Goal: Information Seeking & Learning: Learn about a topic

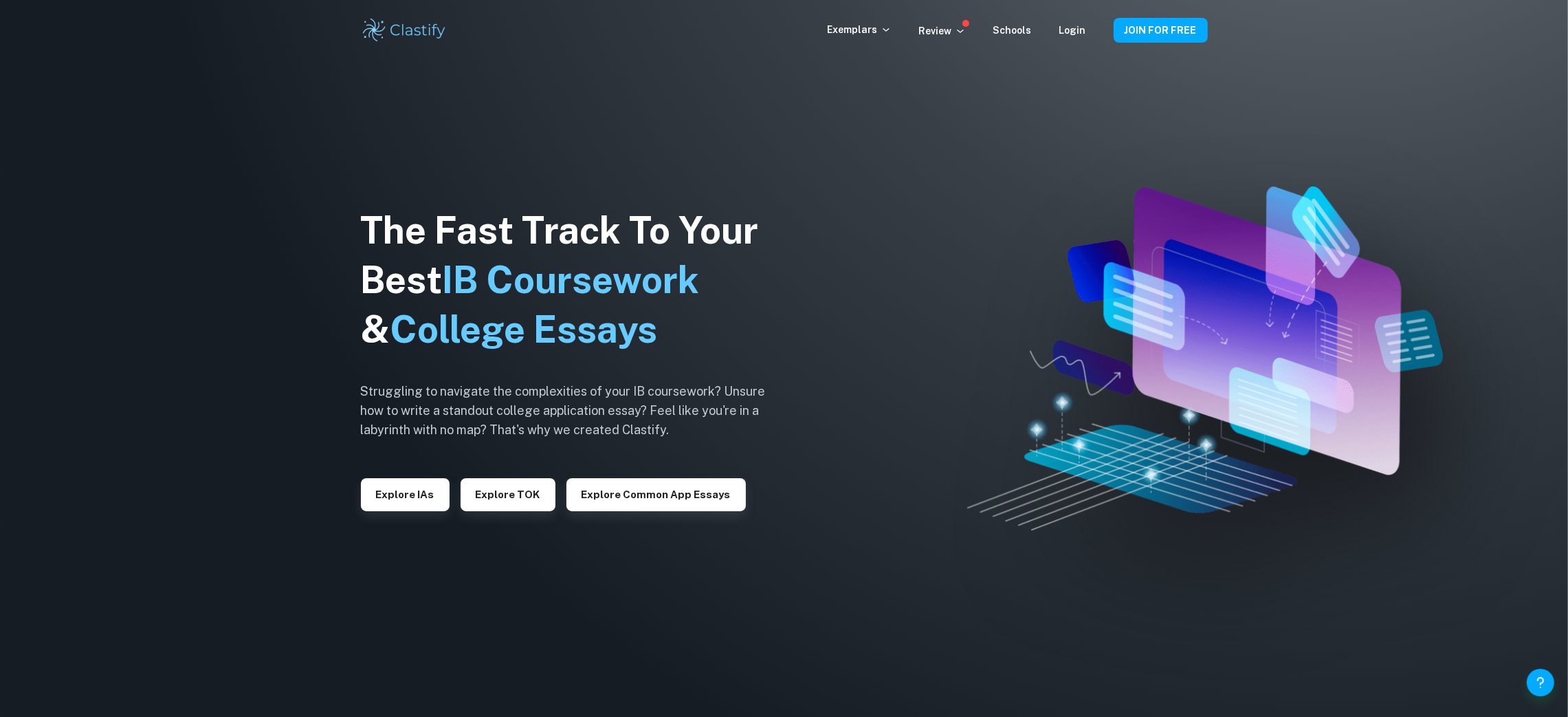
click at [398, 515] on div "The Fast Track To Your Best IB Coursework & College Essays Struggling to naviga…" at bounding box center [574, 358] width 426 height 471
click at [397, 506] on button "Explore IAs" at bounding box center [405, 494] width 89 height 33
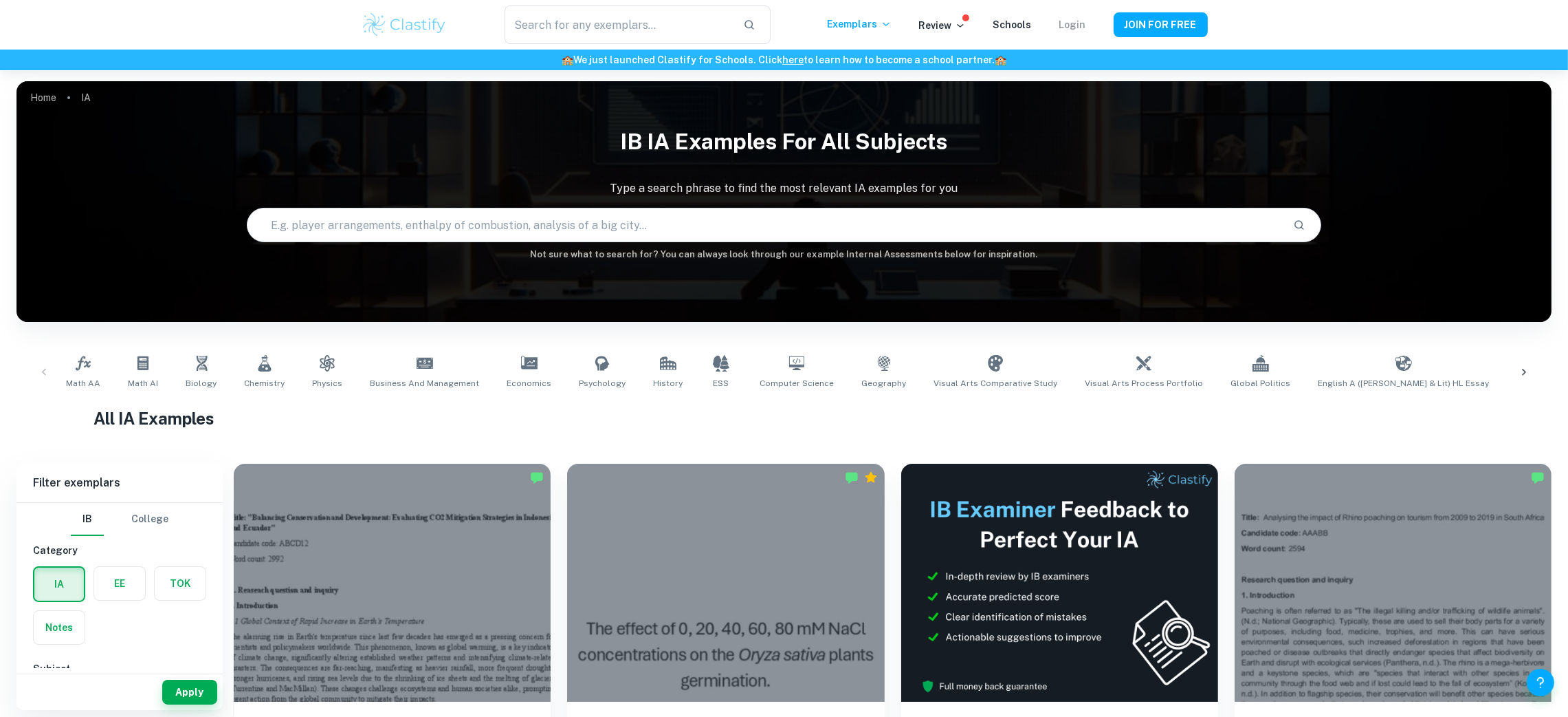
click at [1070, 25] on link "Login" at bounding box center [1073, 25] width 27 height 11
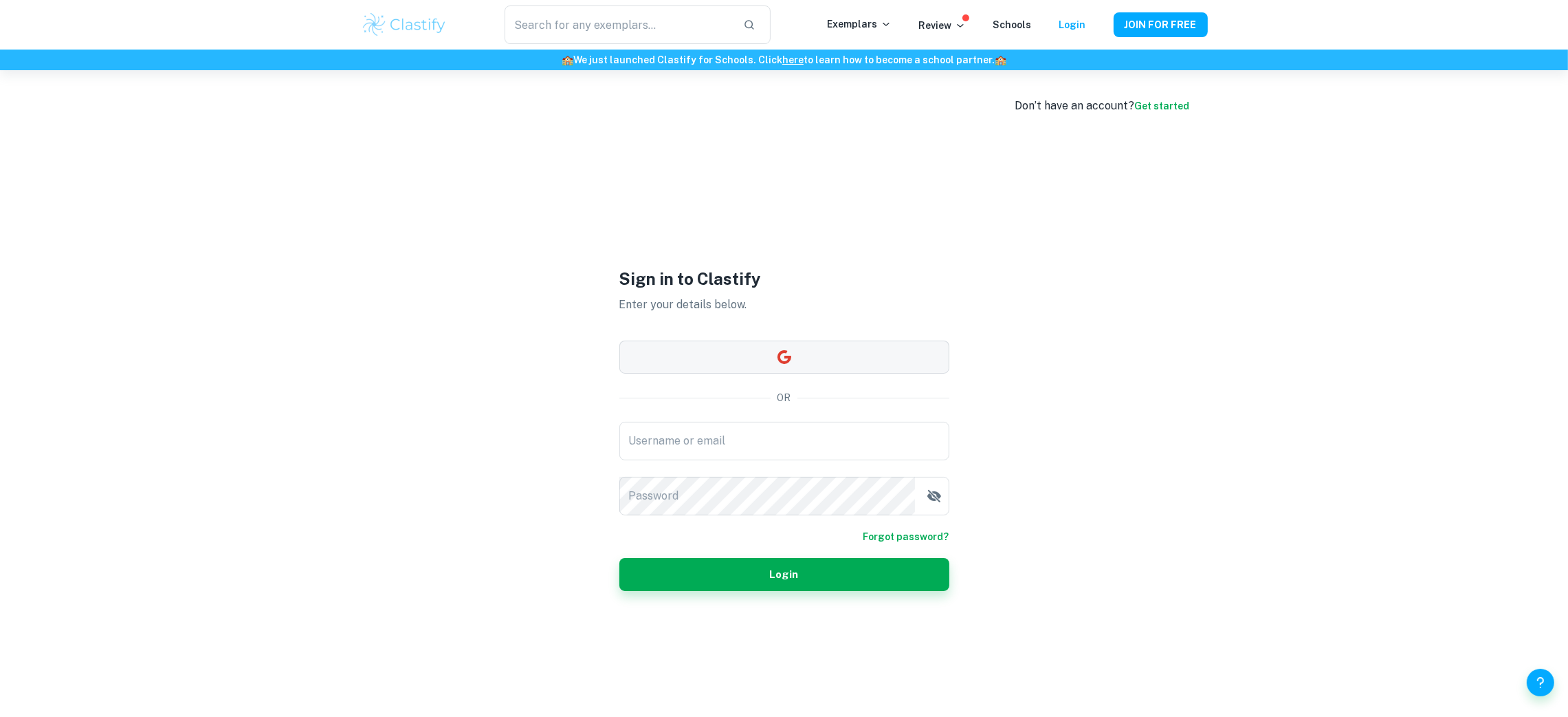
click at [830, 355] on button "button" at bounding box center [784, 356] width 330 height 33
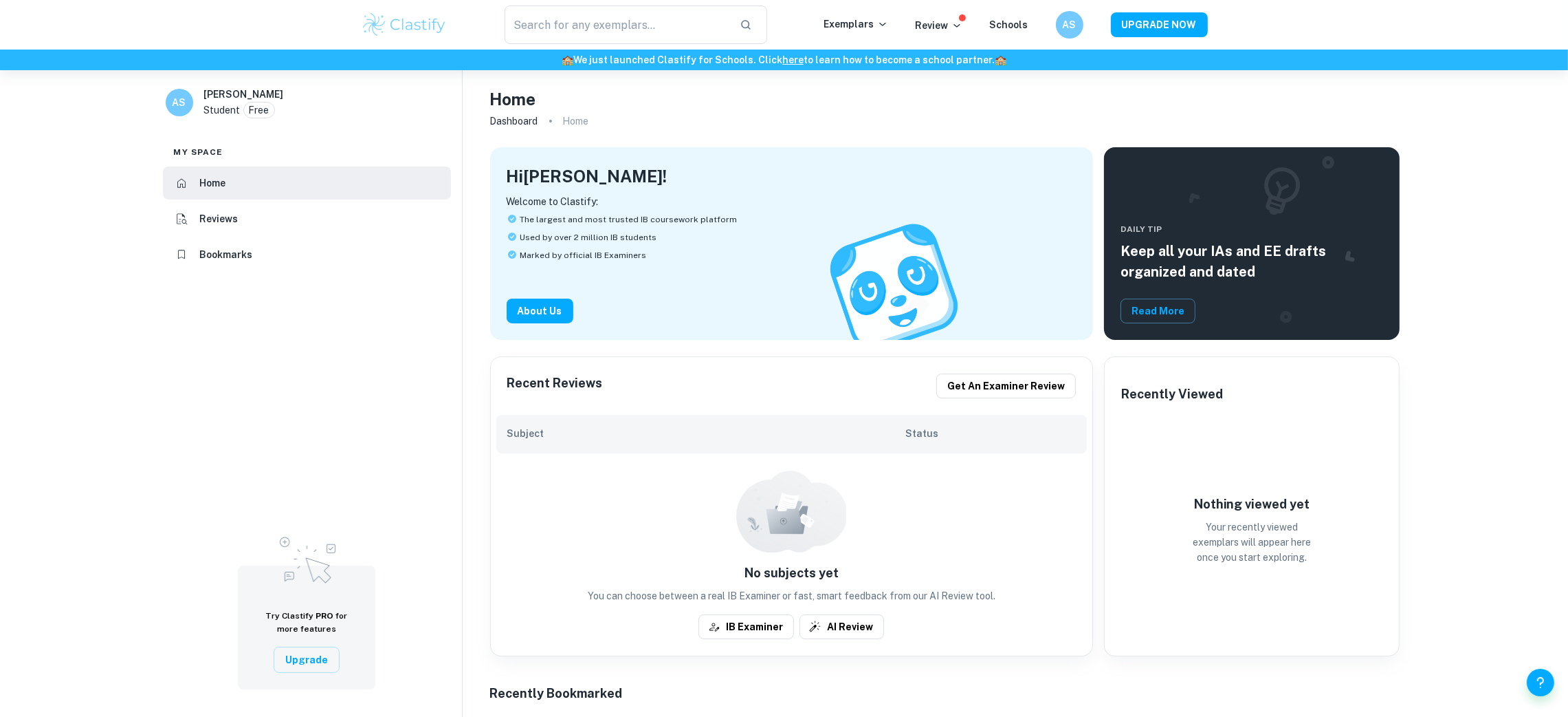
click at [395, 35] on img at bounding box center [404, 25] width 87 height 27
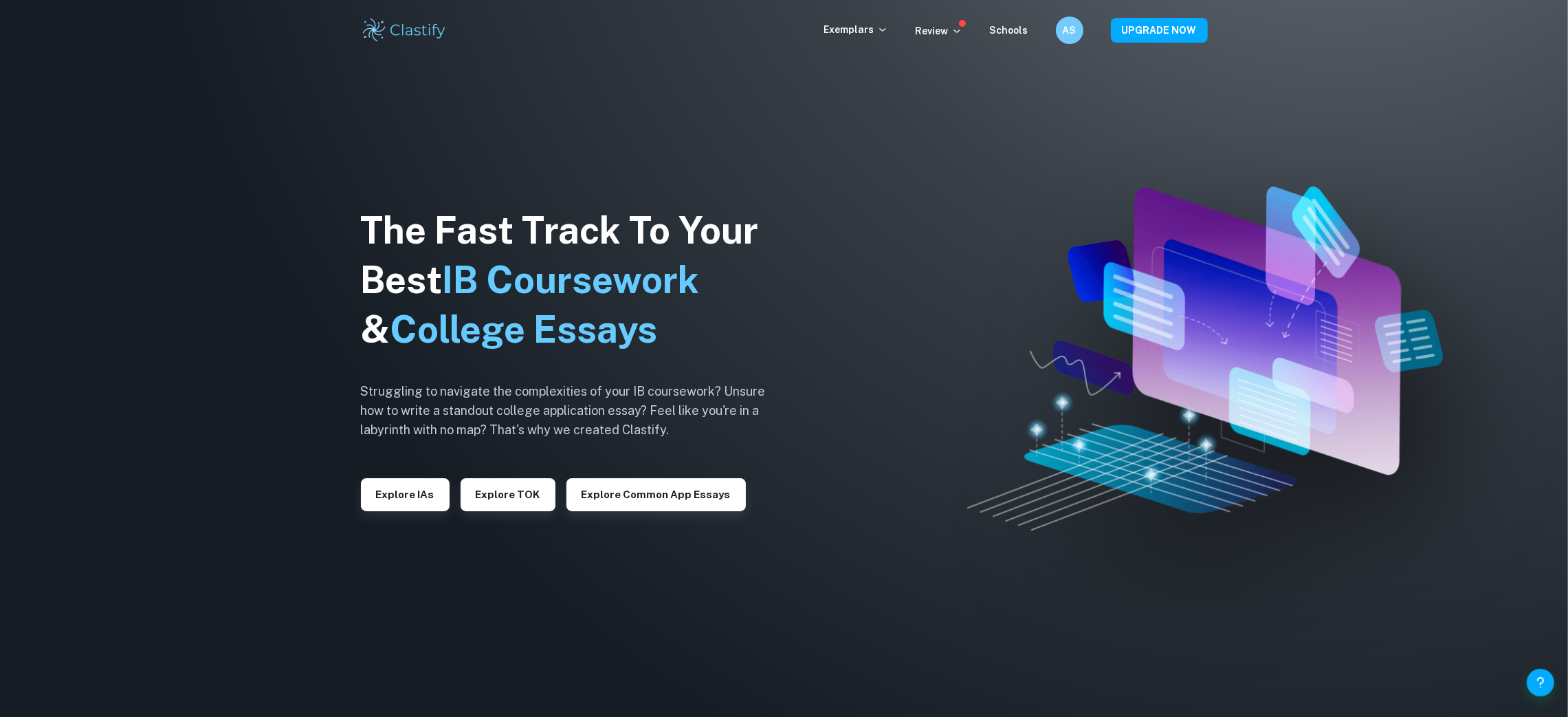
click at [395, 35] on img at bounding box center [404, 29] width 87 height 27
click at [1080, 31] on div "AS" at bounding box center [1070, 30] width 27 height 27
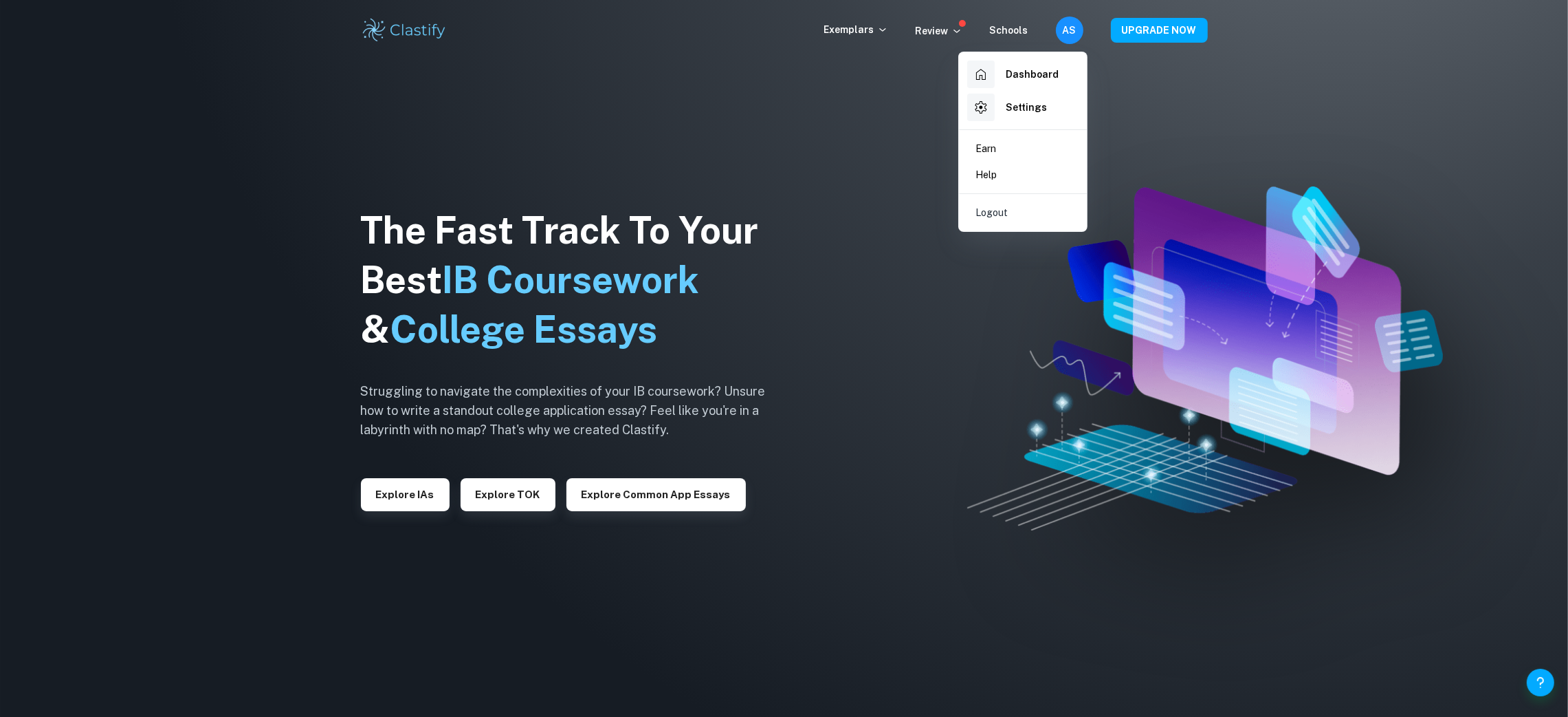
click at [408, 499] on div at bounding box center [784, 358] width 1568 height 717
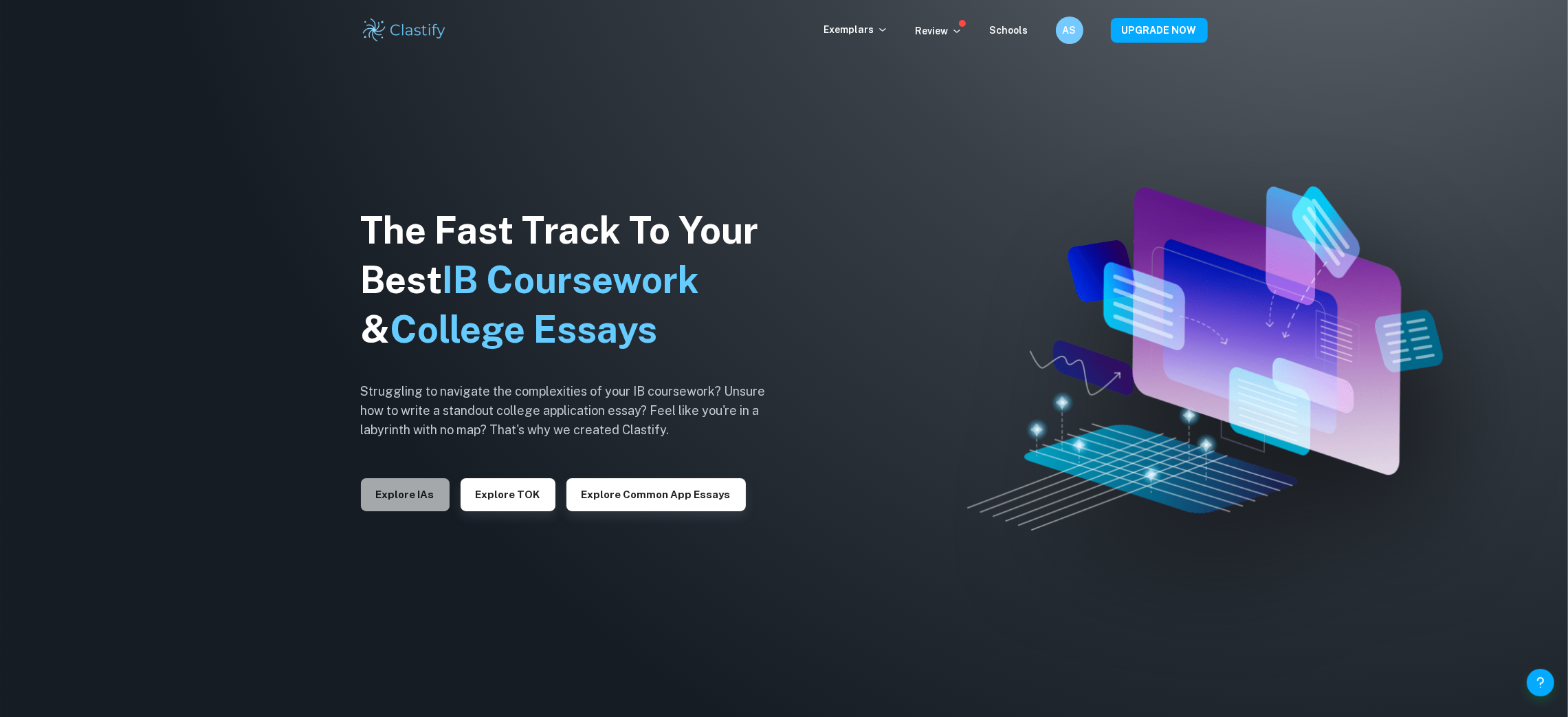
click at [408, 498] on button "Explore IAs" at bounding box center [405, 494] width 89 height 33
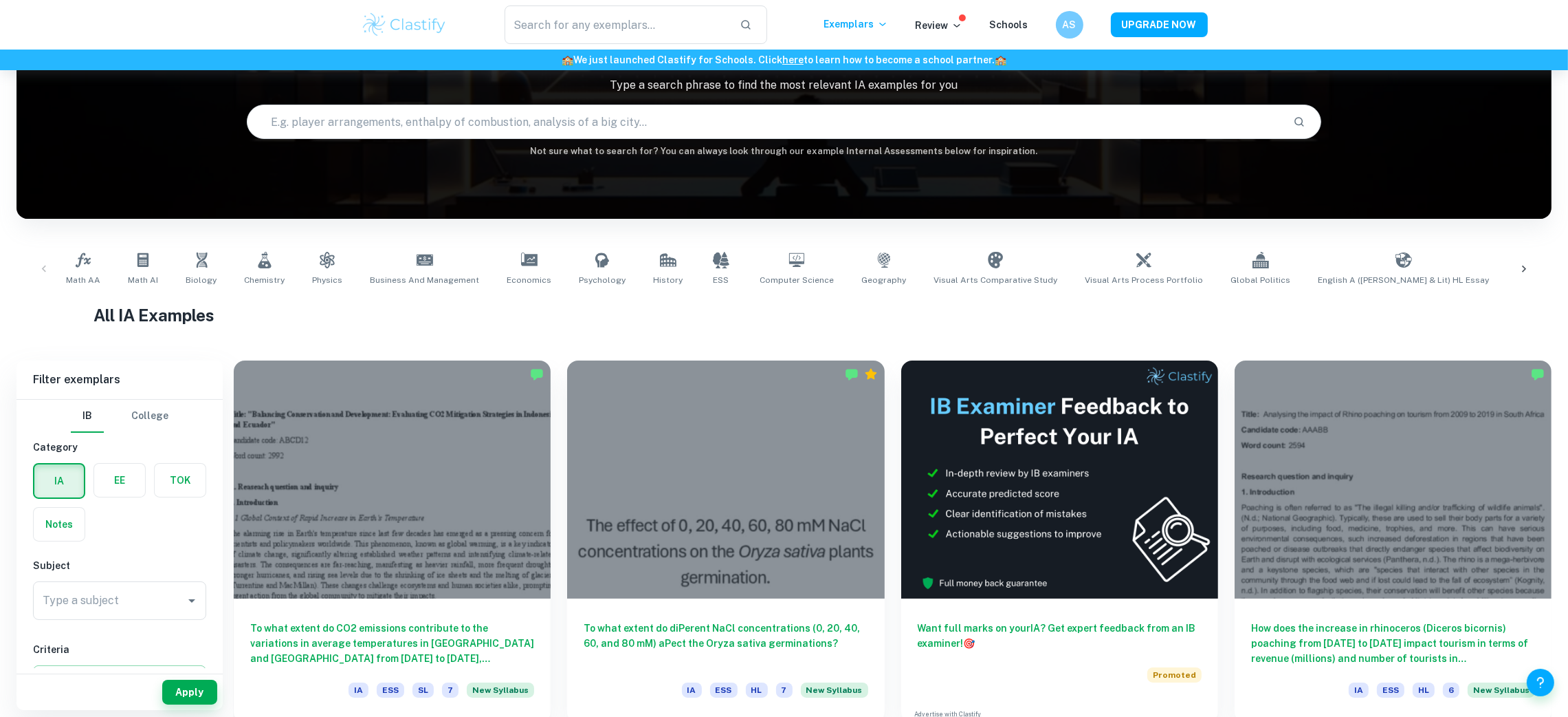
scroll to position [206, 0]
click at [34, 519] on div "7 6 5 4 3 2 1" at bounding box center [121, 551] width 177 height 64
click at [52, 524] on input "7" at bounding box center [54, 536] width 27 height 27
checkbox input "true"
click at [60, 641] on input "HL" at bounding box center [55, 636] width 27 height 27
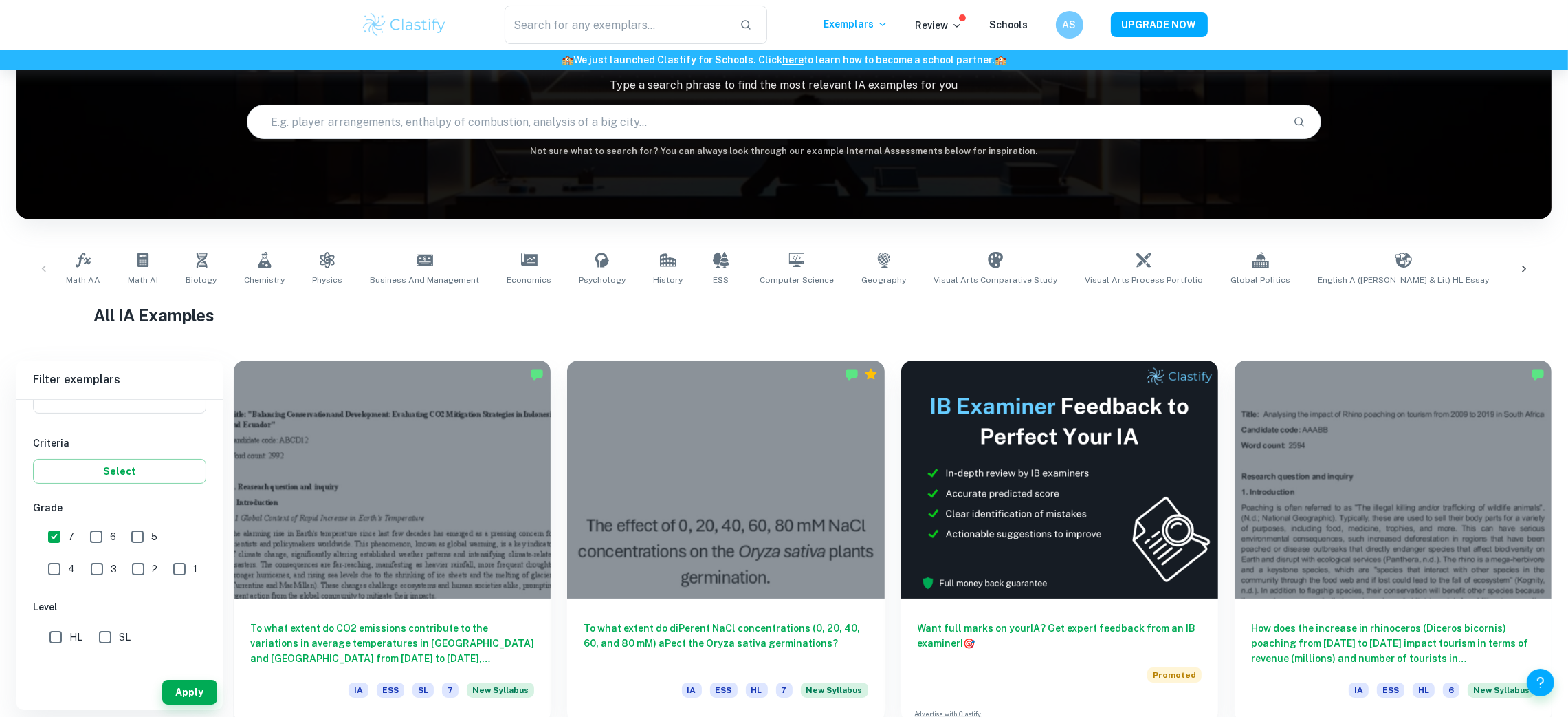
checkbox input "true"
click at [101, 489] on div "Type a subject Type a subject" at bounding box center [119, 497] width 173 height 39
click at [92, 599] on li "Math AA" at bounding box center [119, 591] width 173 height 25
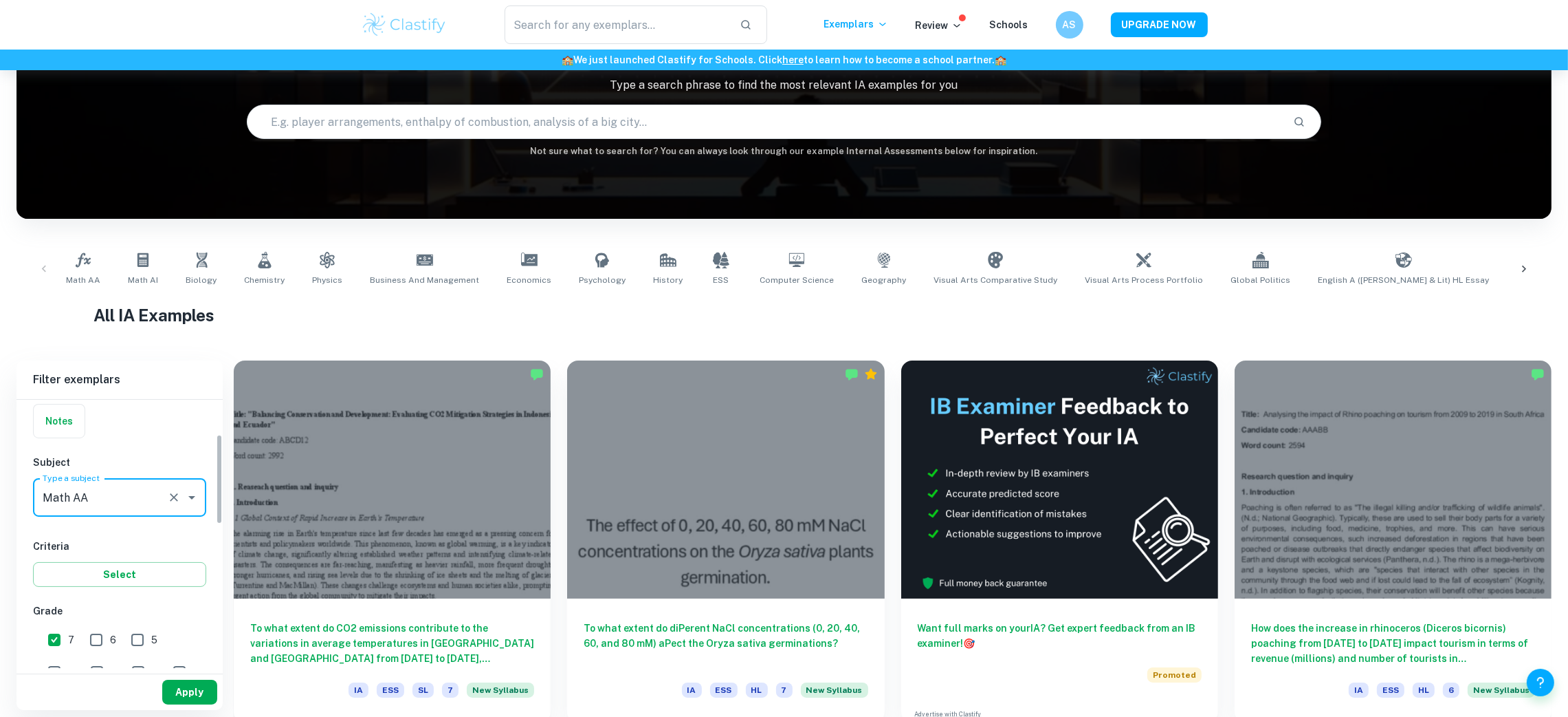
type input "Math AA"
click at [169, 688] on button "Apply" at bounding box center [189, 691] width 55 height 25
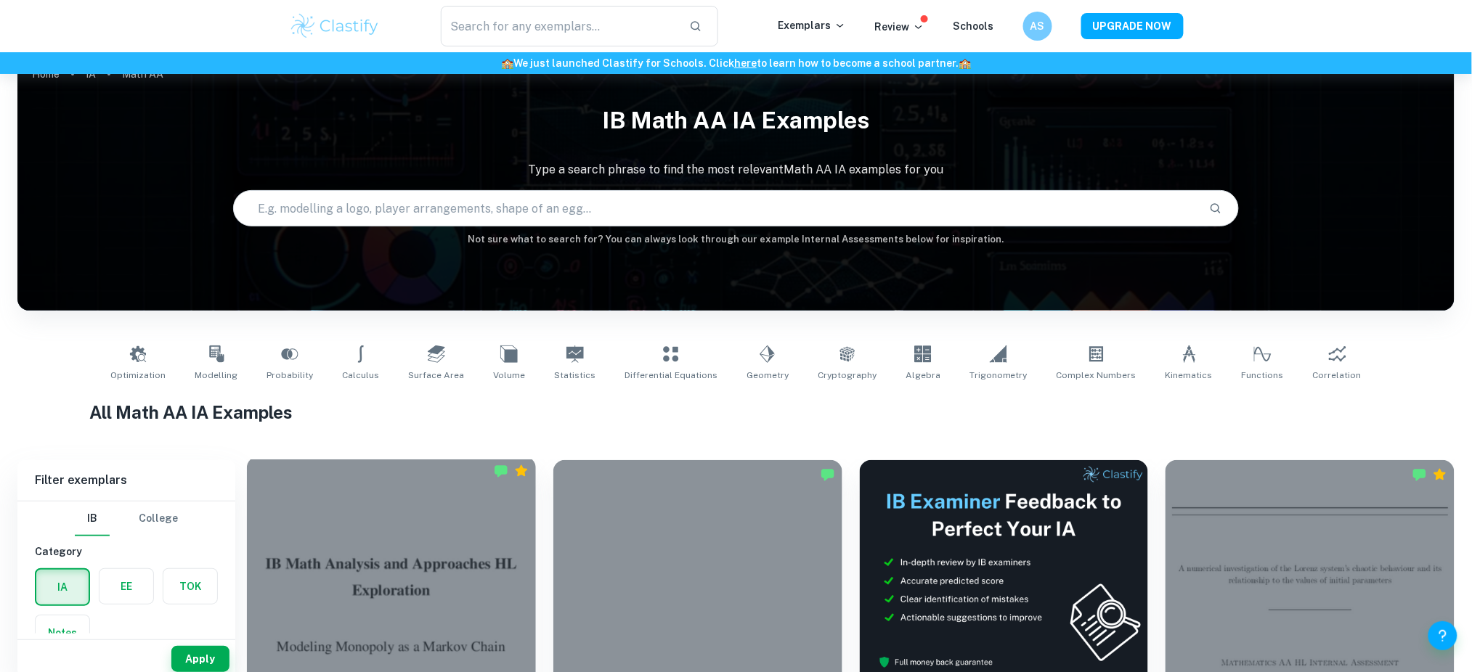
scroll to position [126, 0]
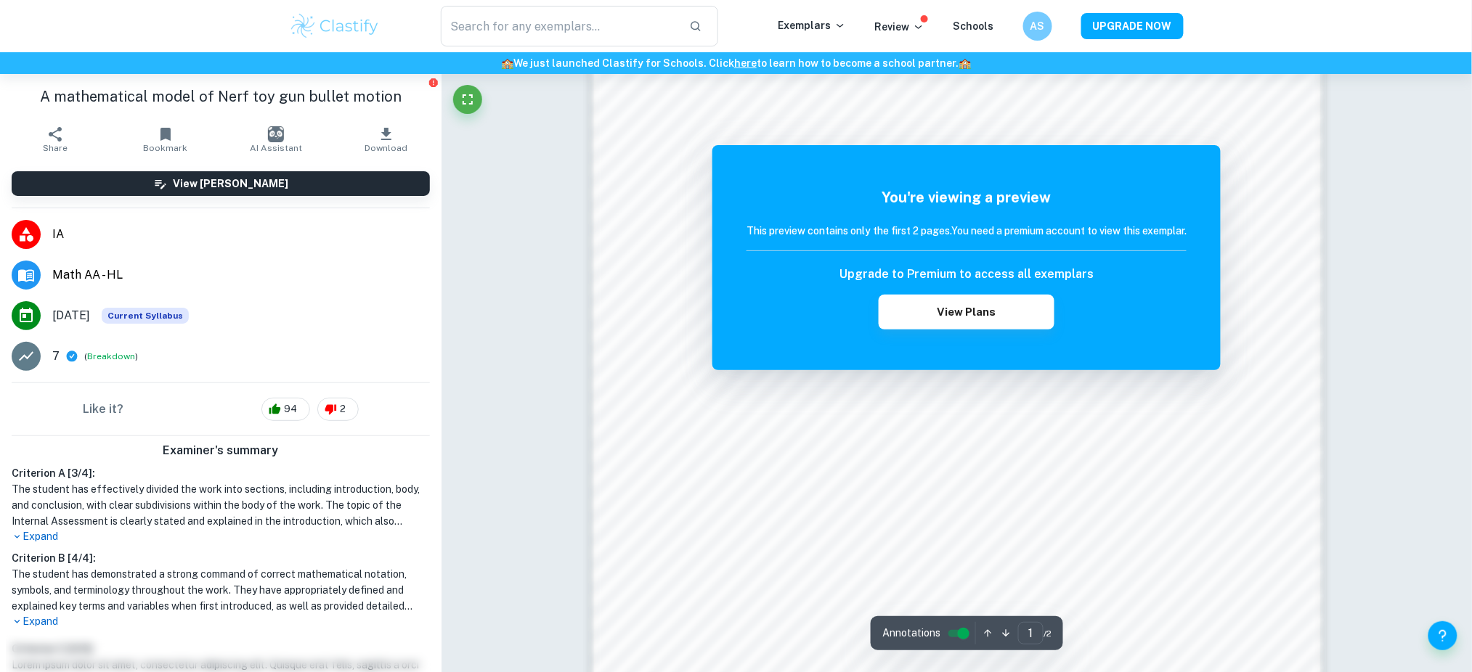
scroll to position [1576, 0]
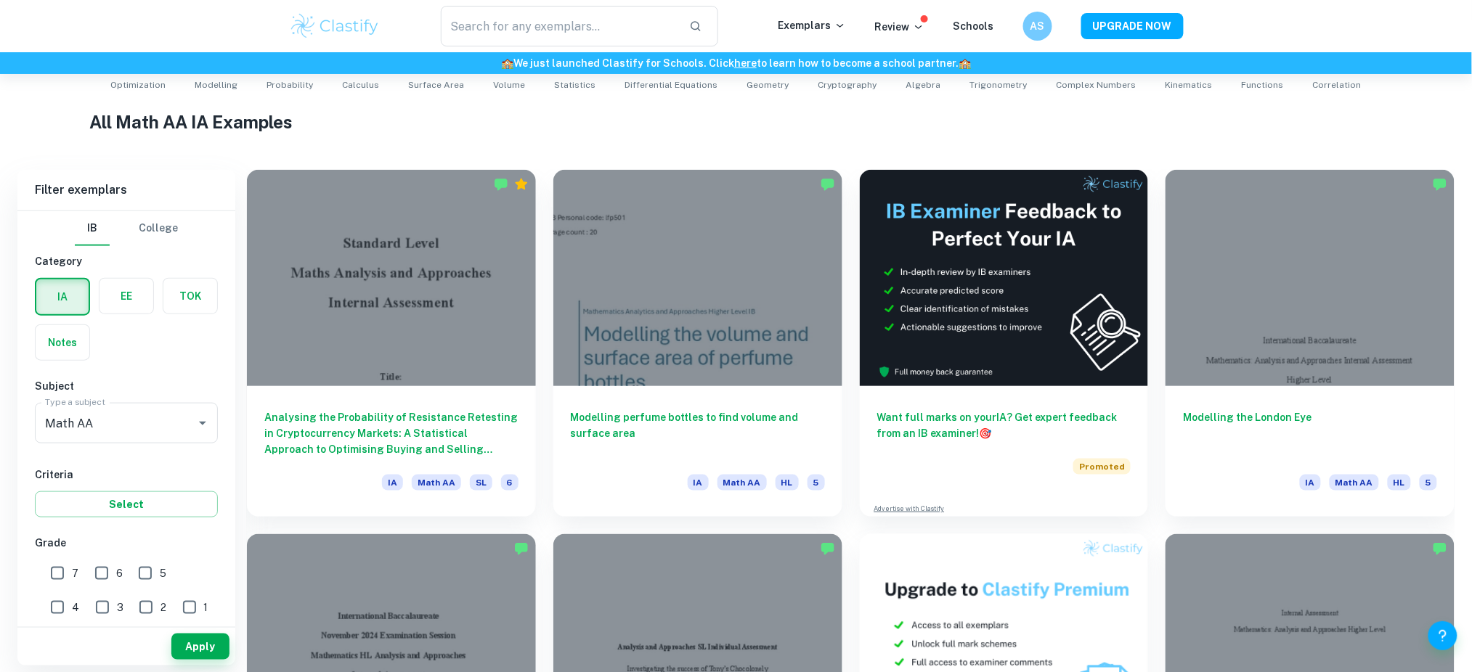
scroll to position [193, 0]
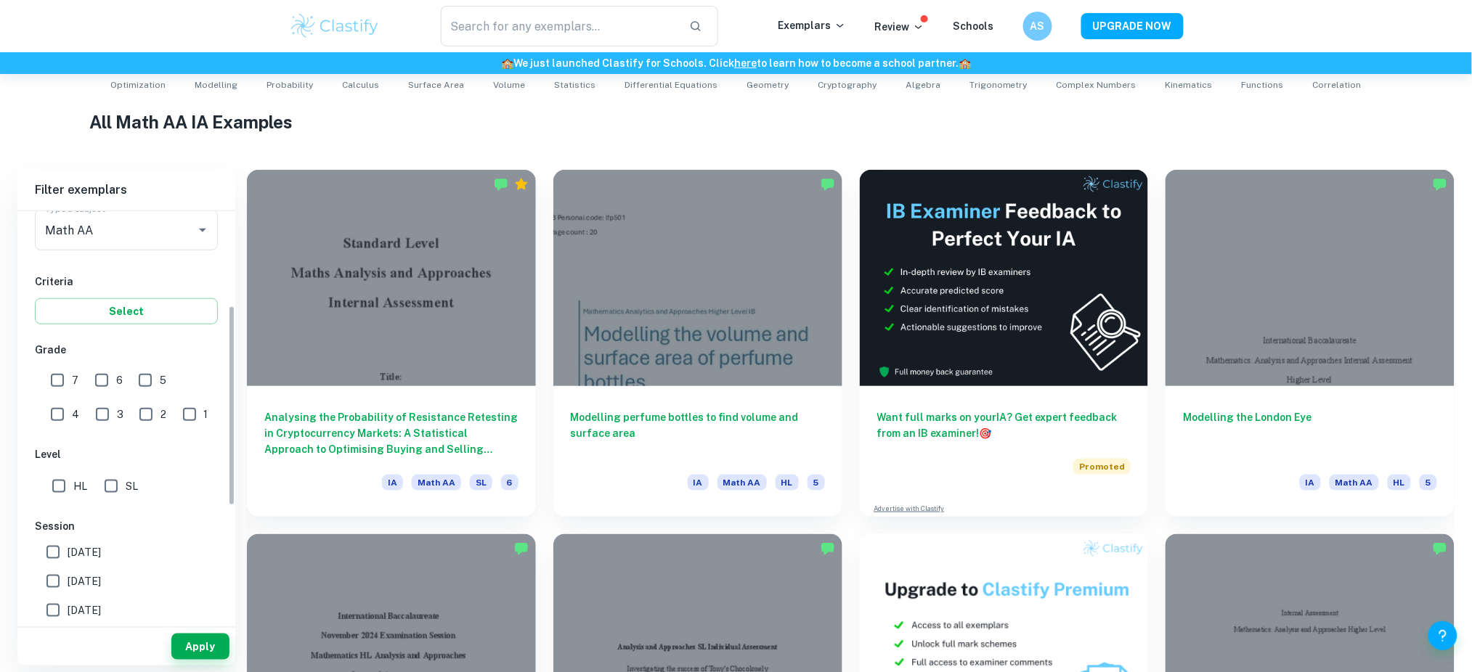
click at [63, 373] on input "7" at bounding box center [57, 380] width 29 height 29
checkbox input "true"
click at [183, 652] on button "Apply" at bounding box center [200, 647] width 58 height 26
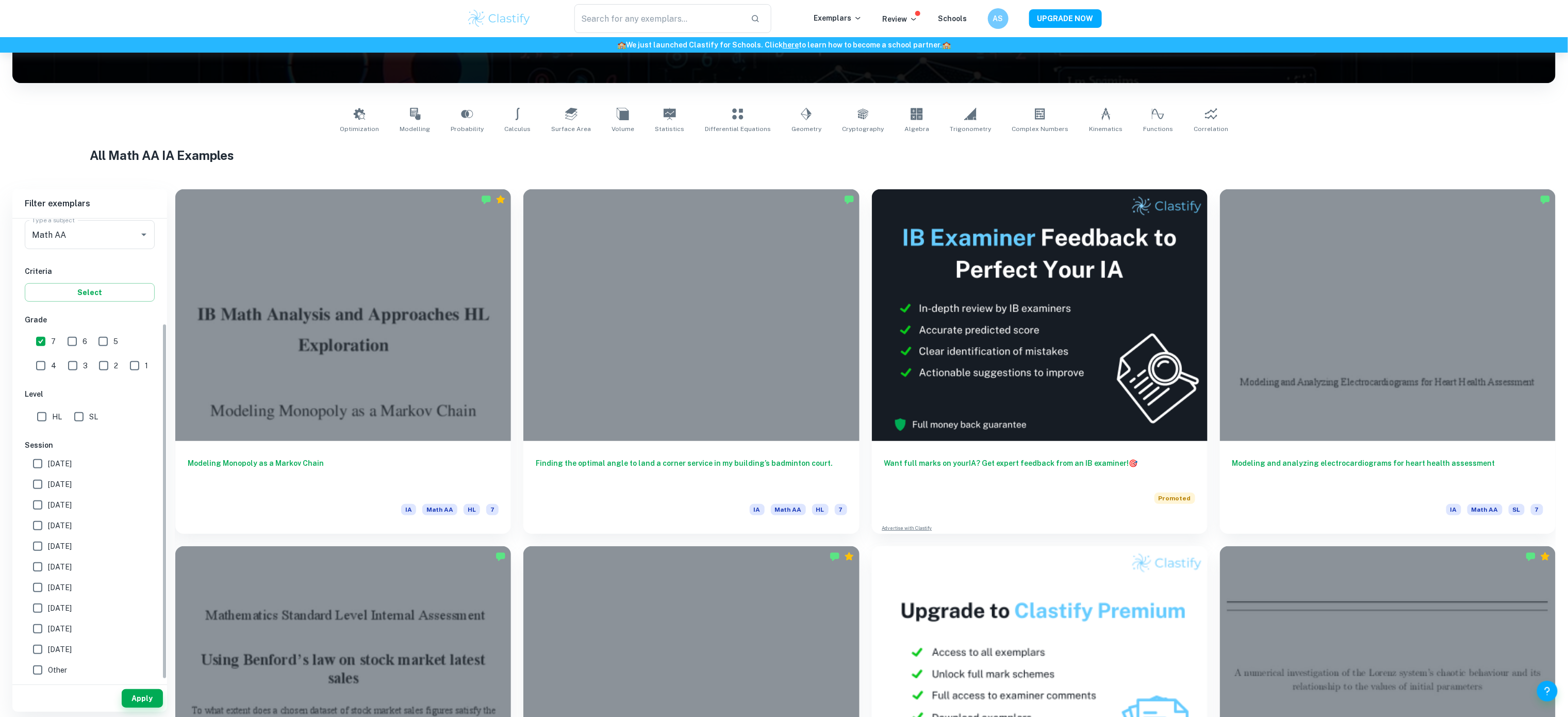
scroll to position [135, 0]
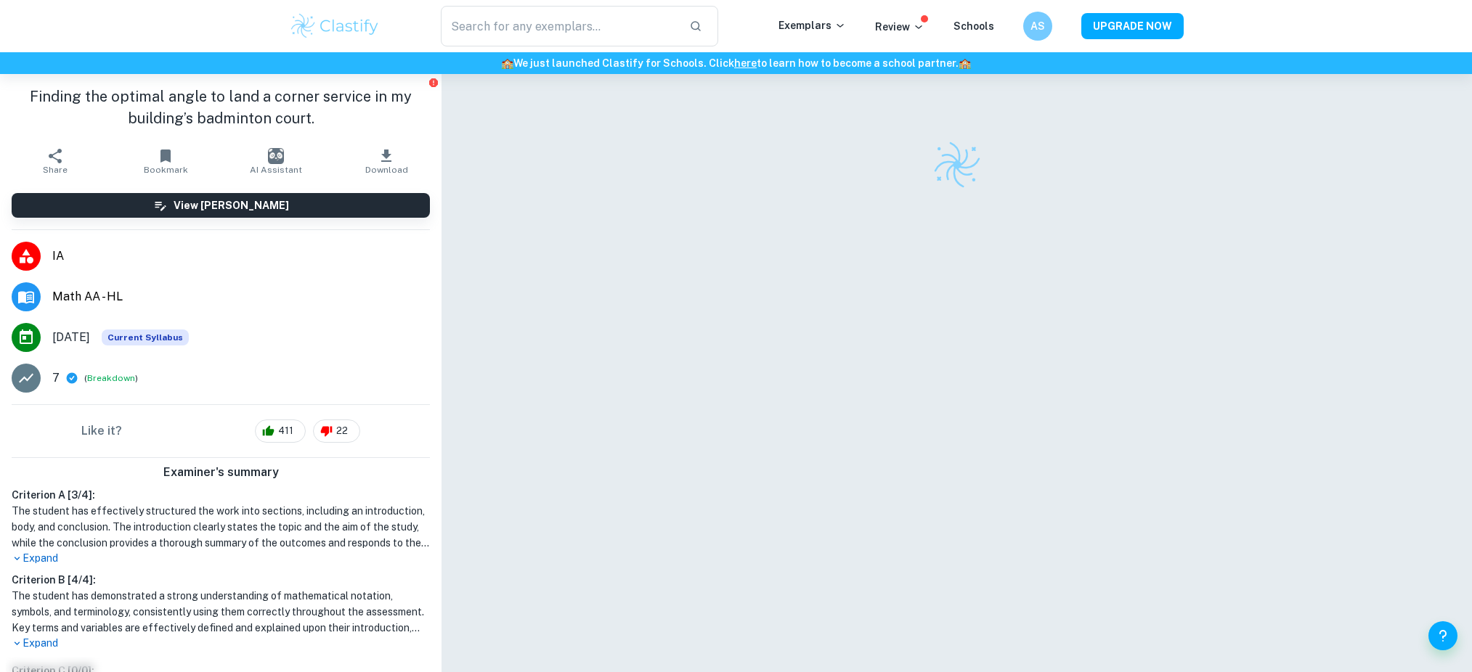
checkbox input "true"
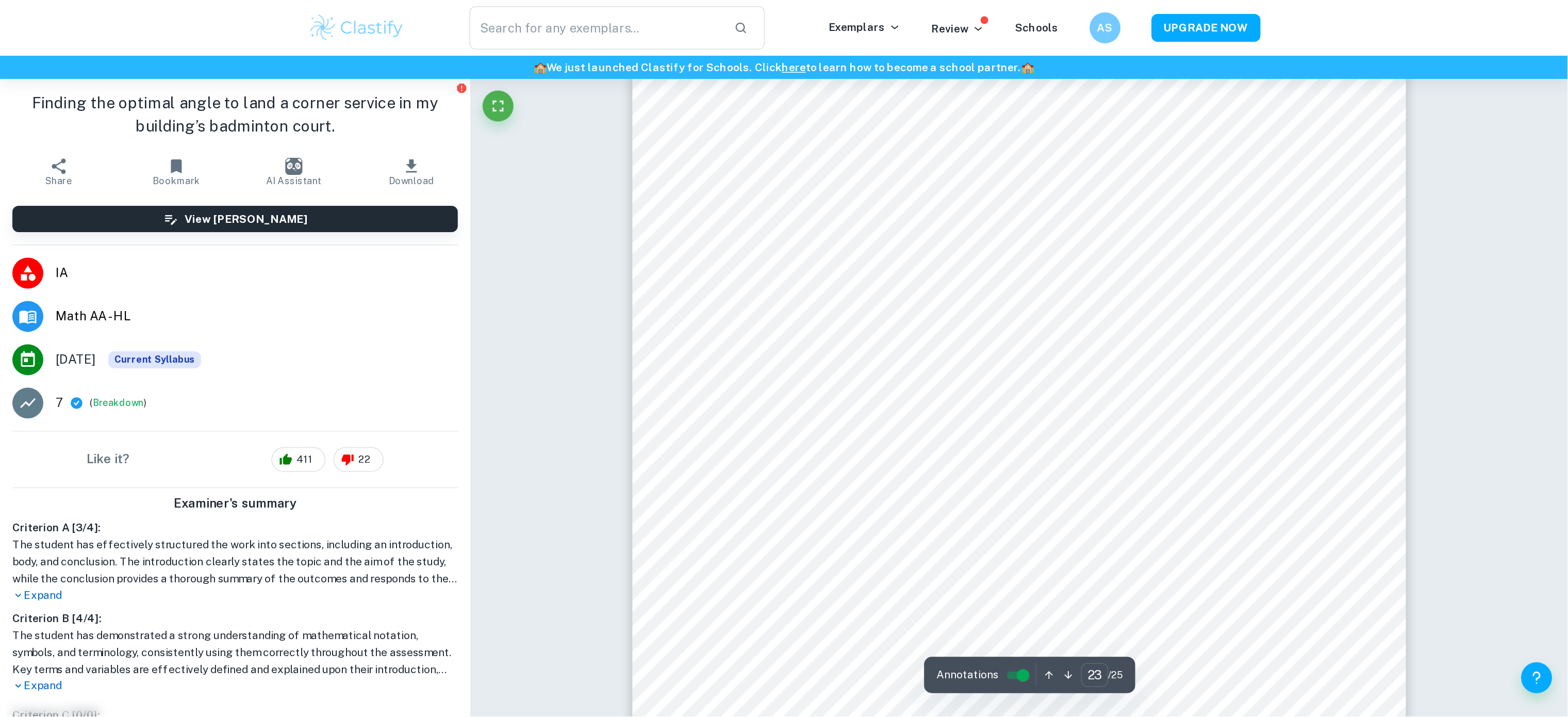
scroll to position [16379, 0]
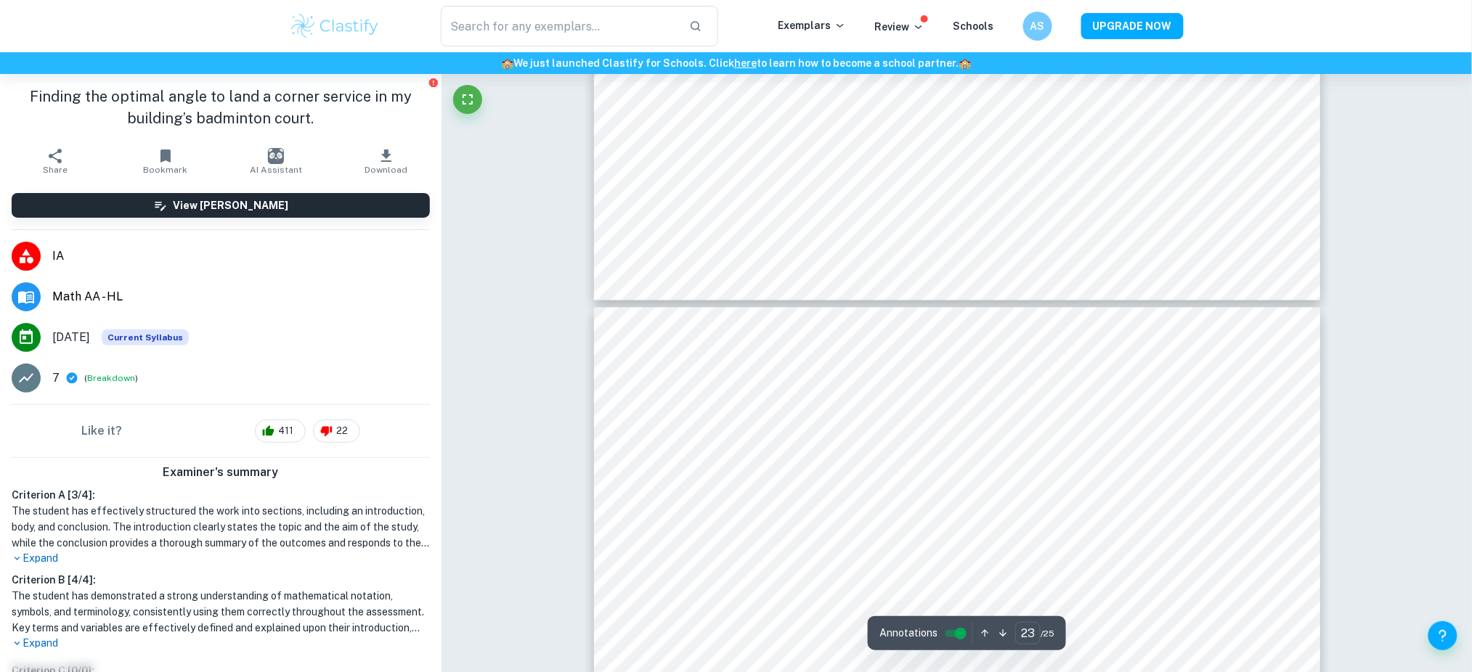
type input "22"
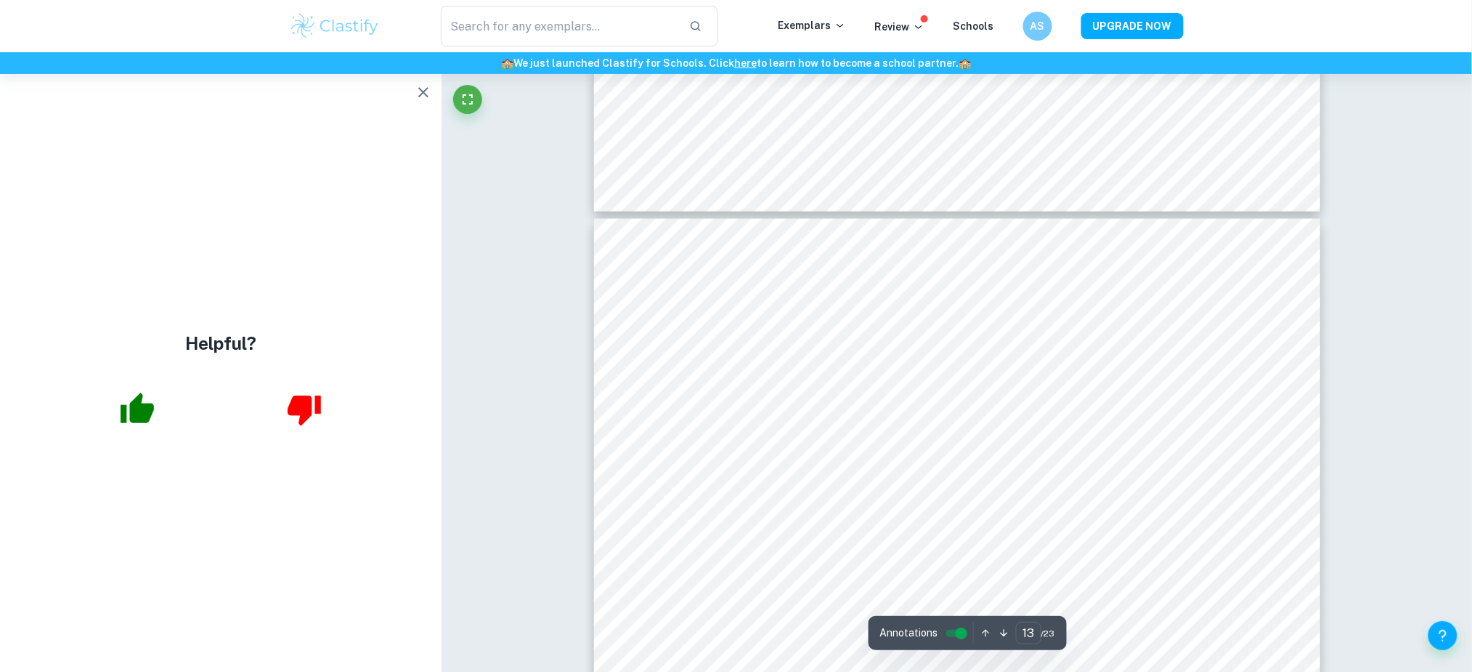
scroll to position [13168, 0]
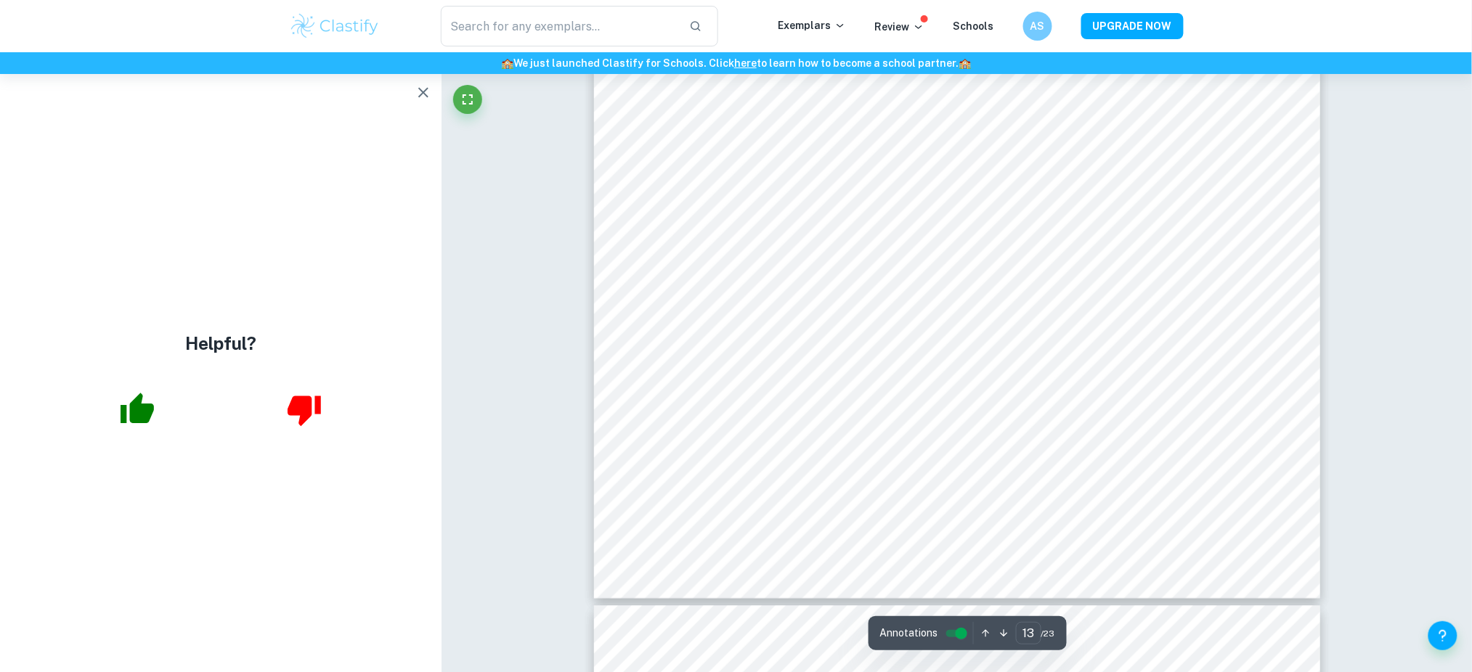
click at [415, 85] on icon "button" at bounding box center [423, 92] width 17 height 17
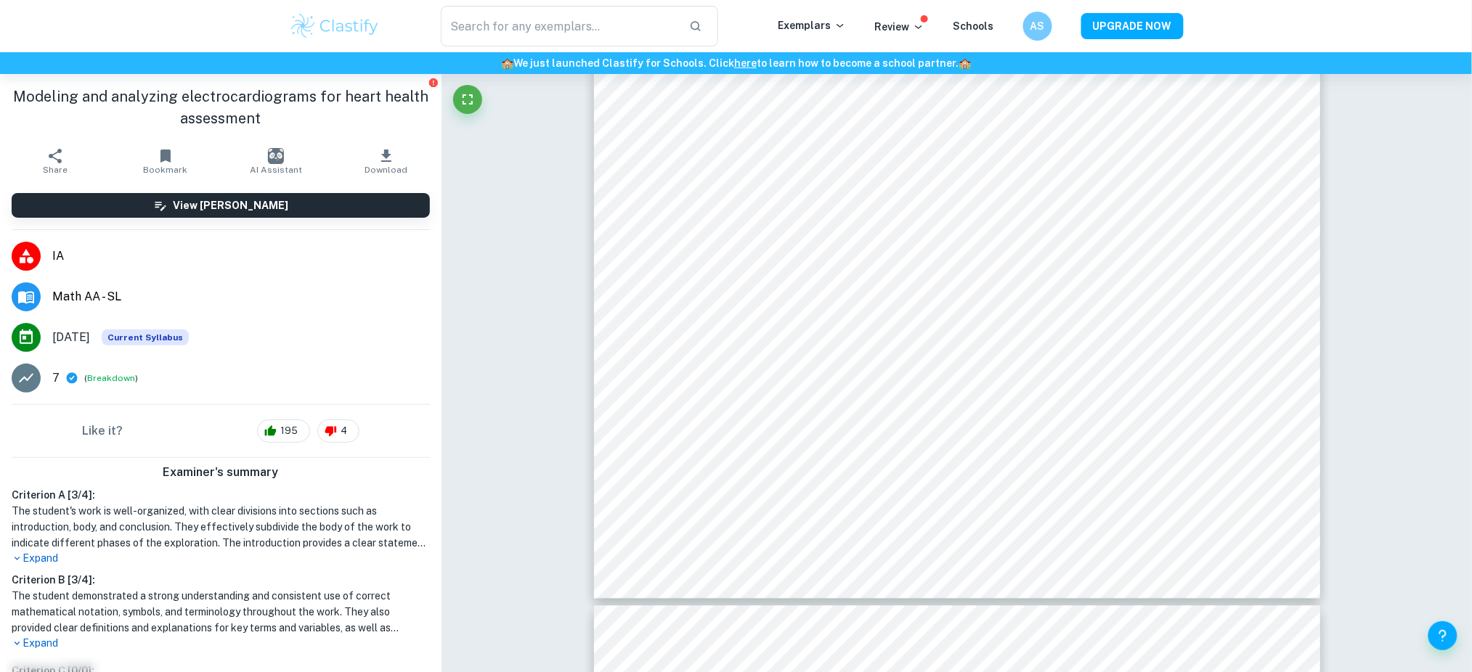
click at [366, 146] on button "Download" at bounding box center [386, 161] width 110 height 41
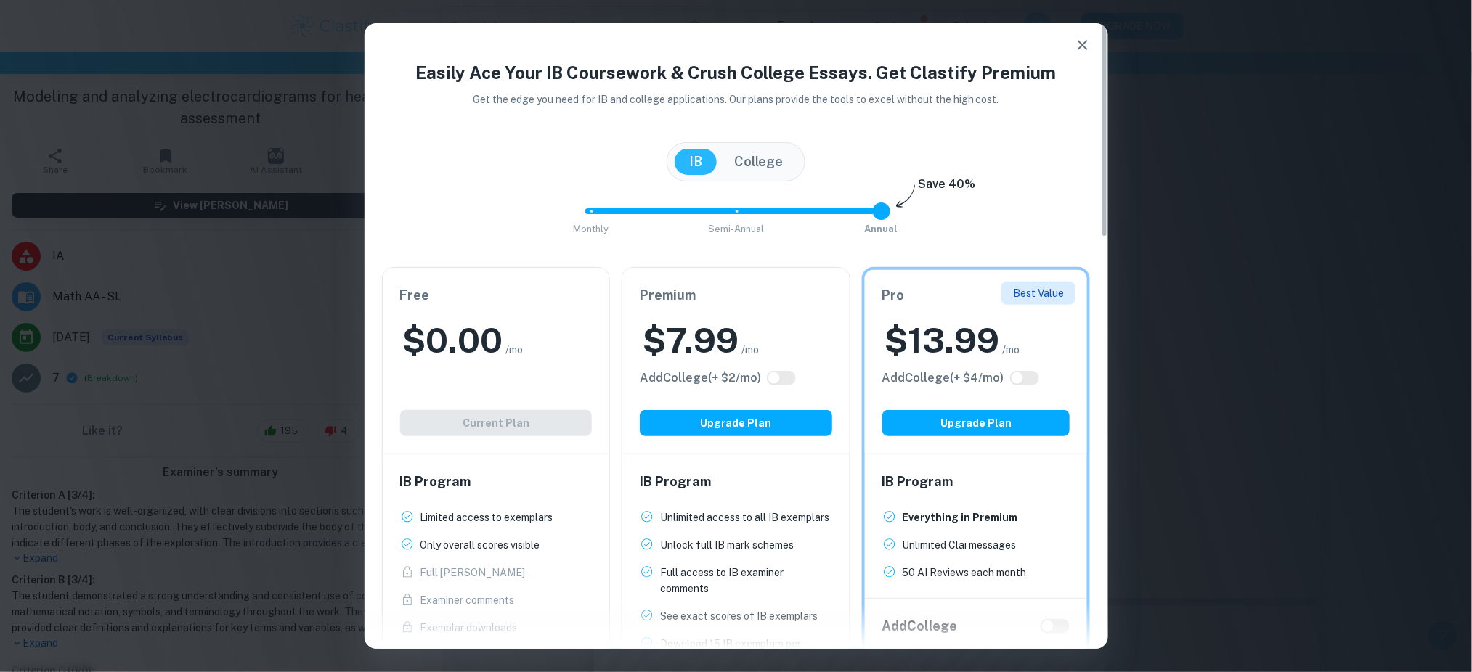
click at [1072, 46] on button "button" at bounding box center [1082, 45] width 29 height 29
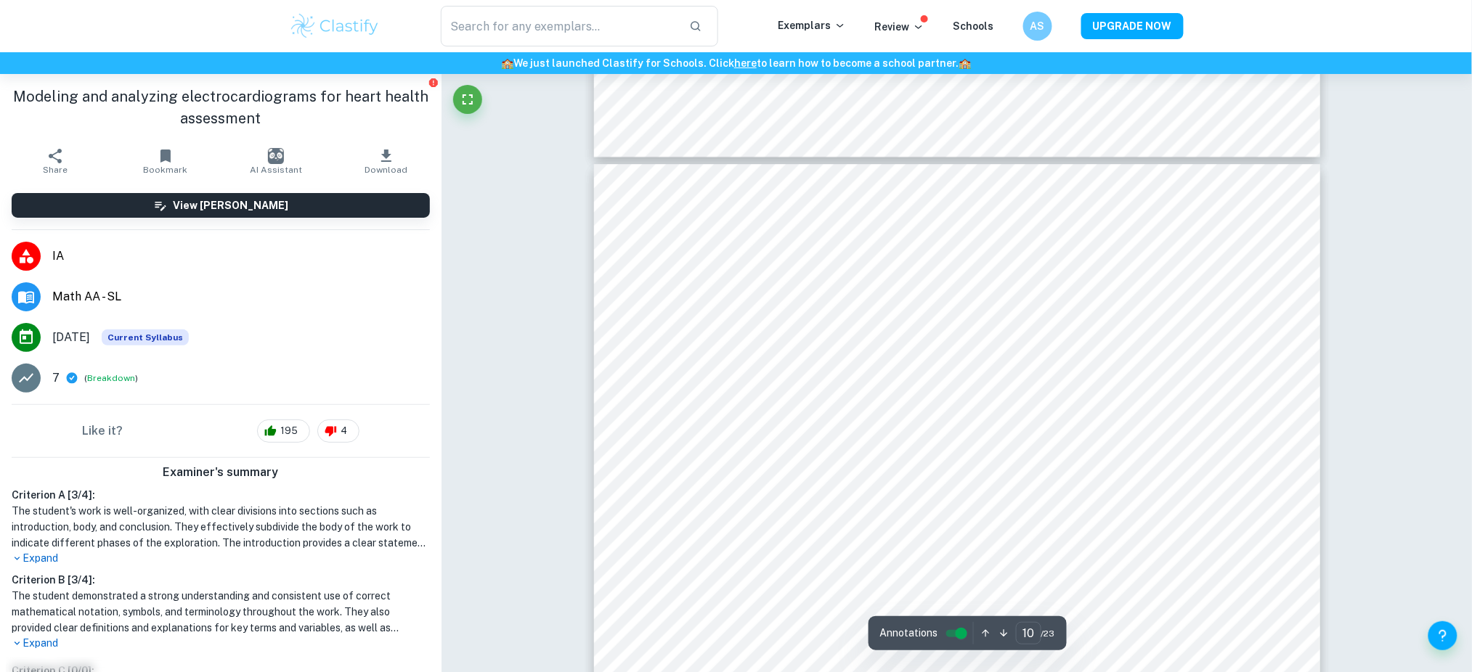
scroll to position [9780, 0]
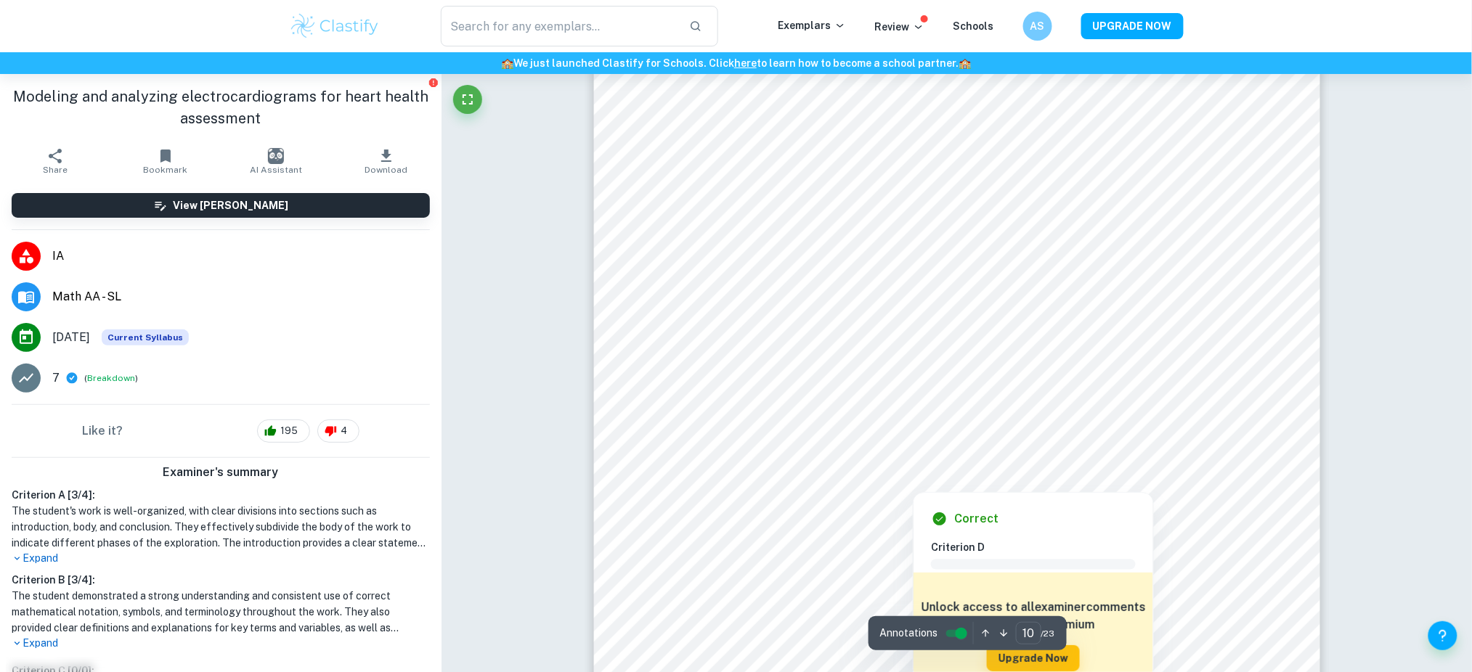
type input "11"
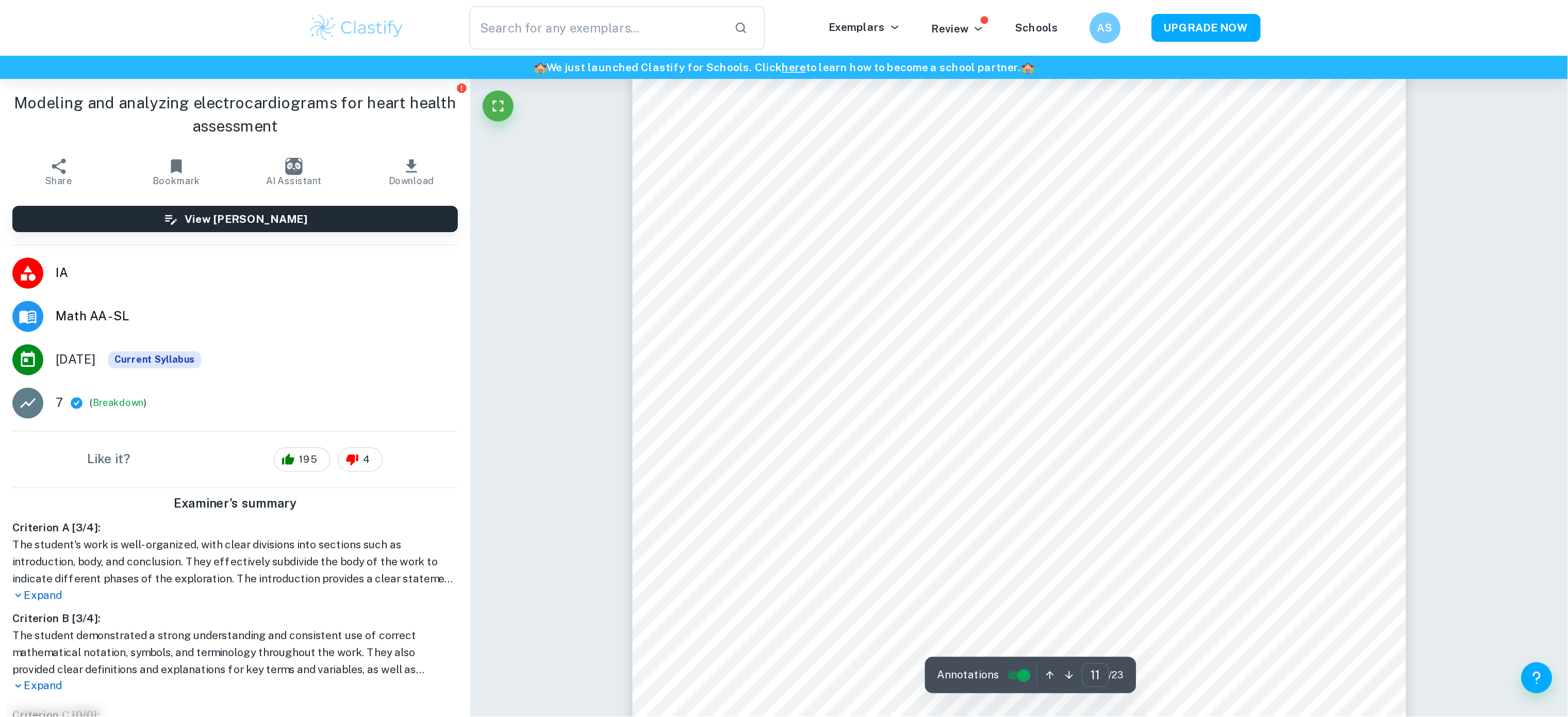
scroll to position [7638, 0]
